Goal: Navigation & Orientation: Go to known website

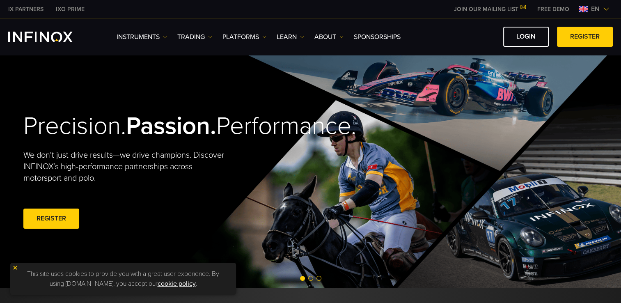
click at [586, 8] on img at bounding box center [583, 9] width 9 height 7
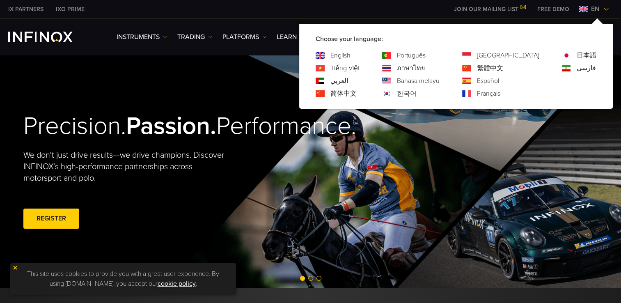
click at [416, 92] on link "한국어" at bounding box center [407, 94] width 20 height 10
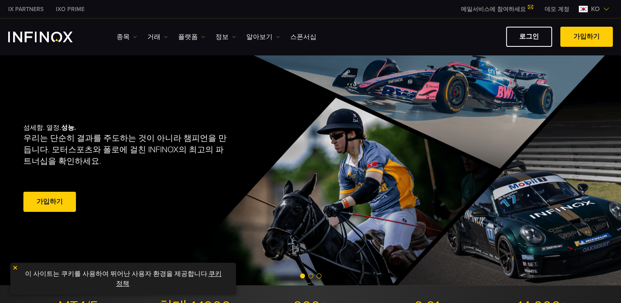
click at [586, 37] on span at bounding box center [586, 37] width 0 height 0
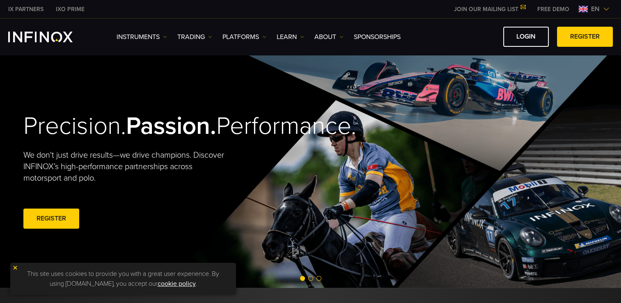
click at [583, 7] on img at bounding box center [583, 9] width 9 height 7
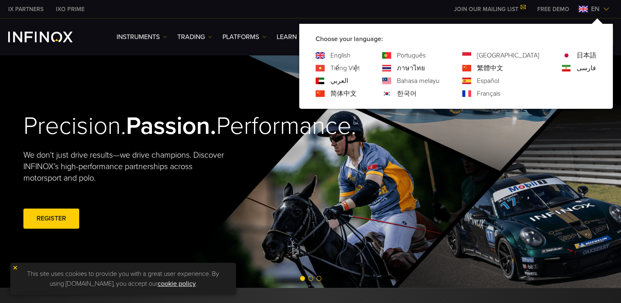
click at [427, 94] on div "한국어" at bounding box center [410, 94] width 57 height 10
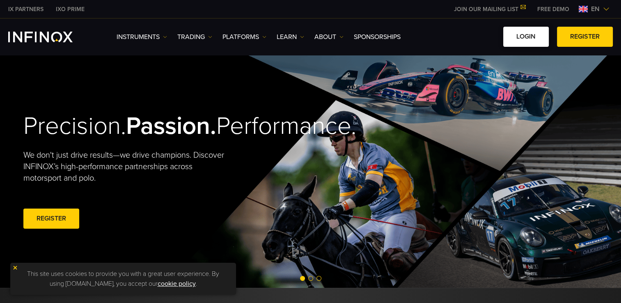
click at [523, 39] on link "LOGIN" at bounding box center [526, 37] width 46 height 20
